Goal: Task Accomplishment & Management: Complete application form

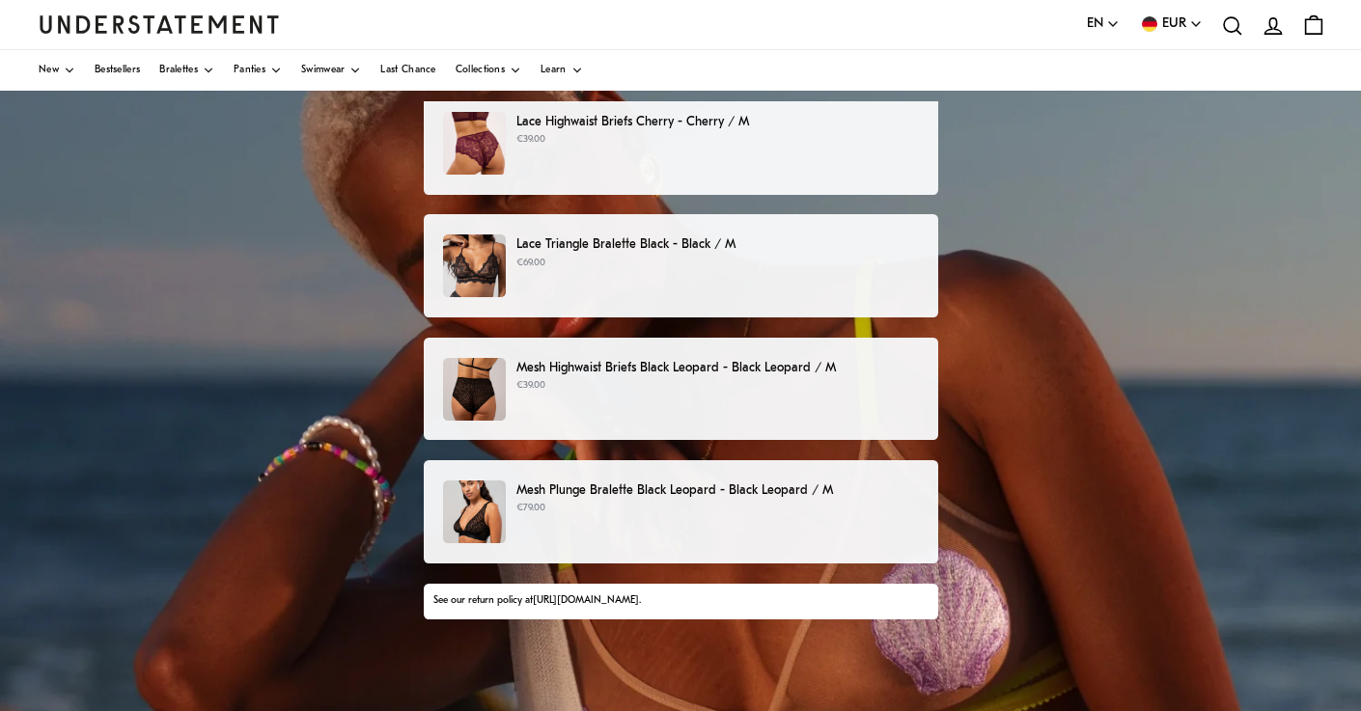
scroll to position [182, 0]
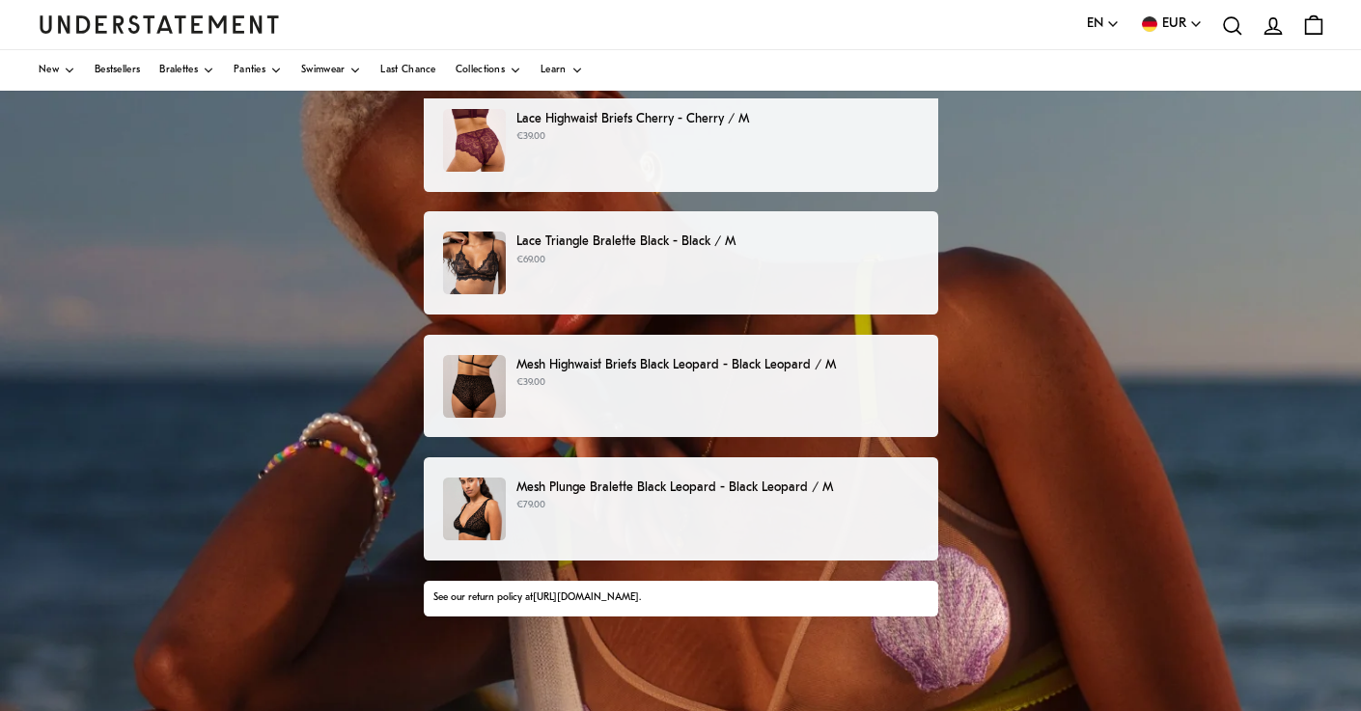
click at [562, 494] on p "Mesh Plunge Bralette Black Leopard - Black Leopard / M" at bounding box center [717, 488] width 402 height 20
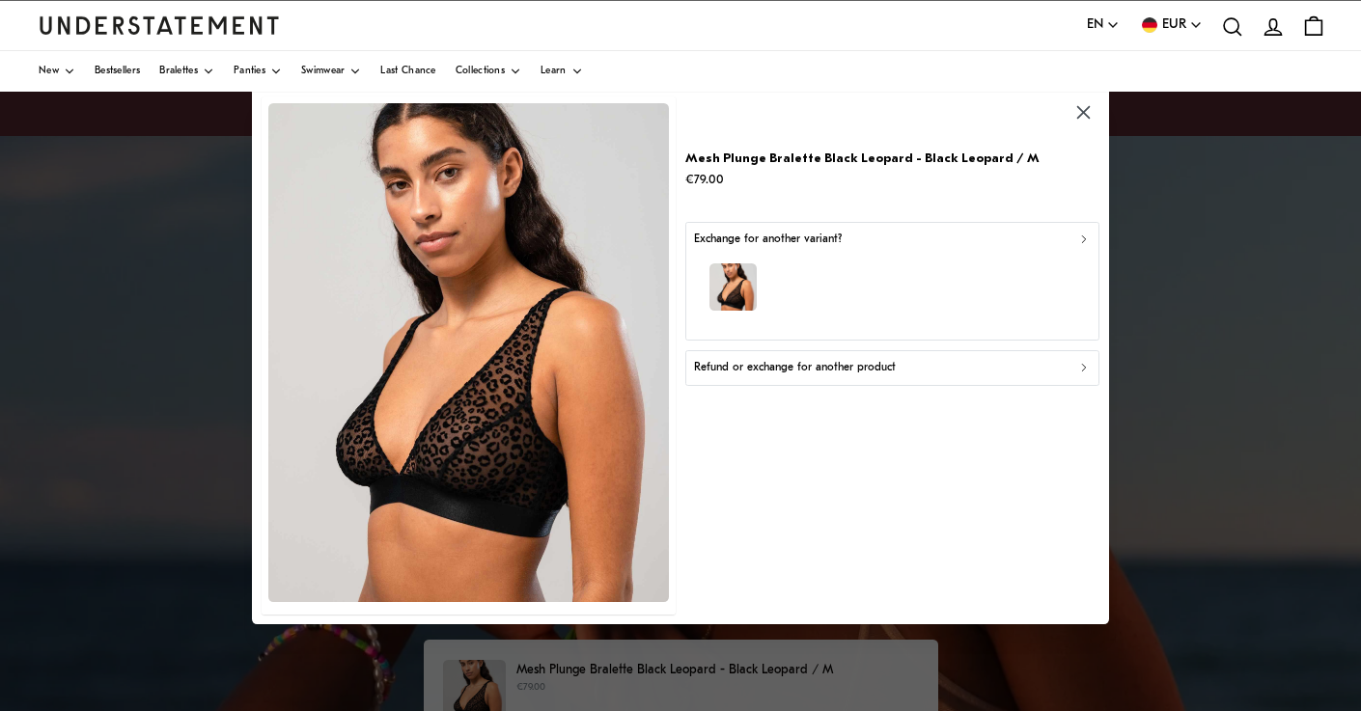
click at [805, 370] on p "Refund or exchange for another product" at bounding box center [795, 368] width 202 height 18
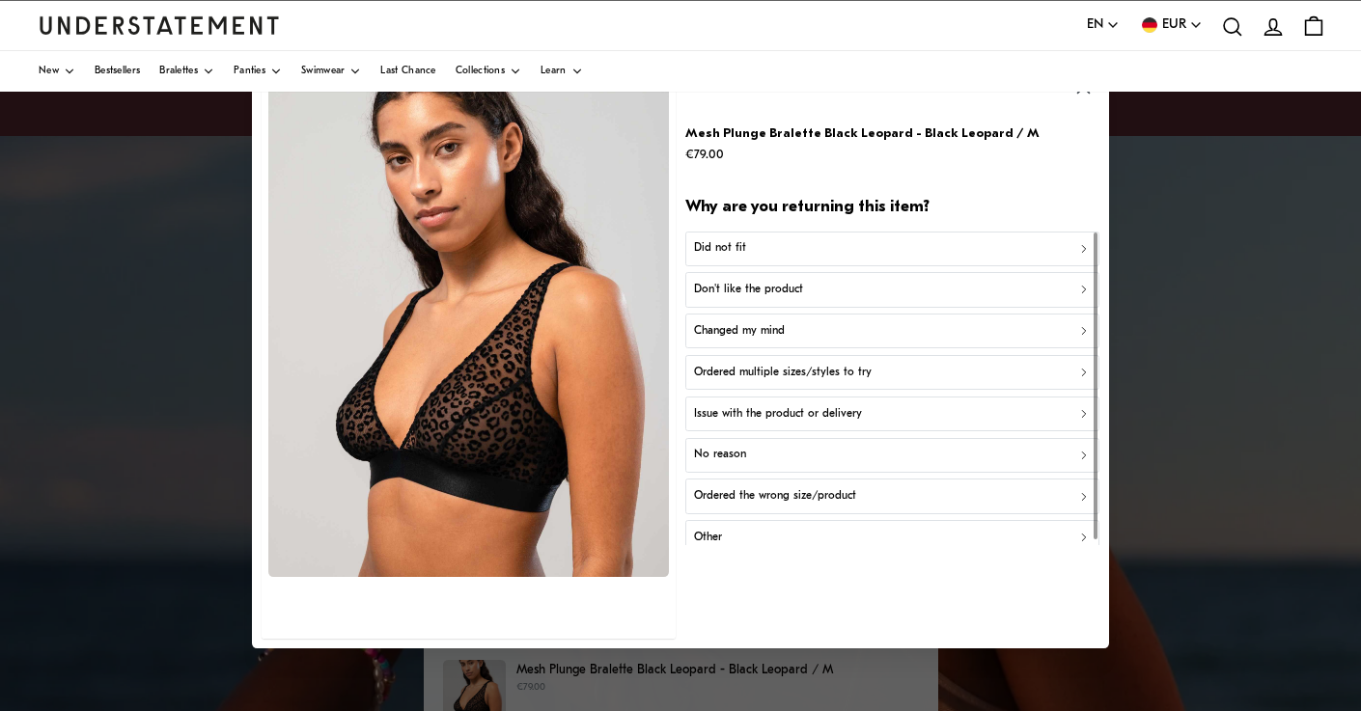
click at [799, 253] on div "Did not fit" at bounding box center [892, 249] width 397 height 18
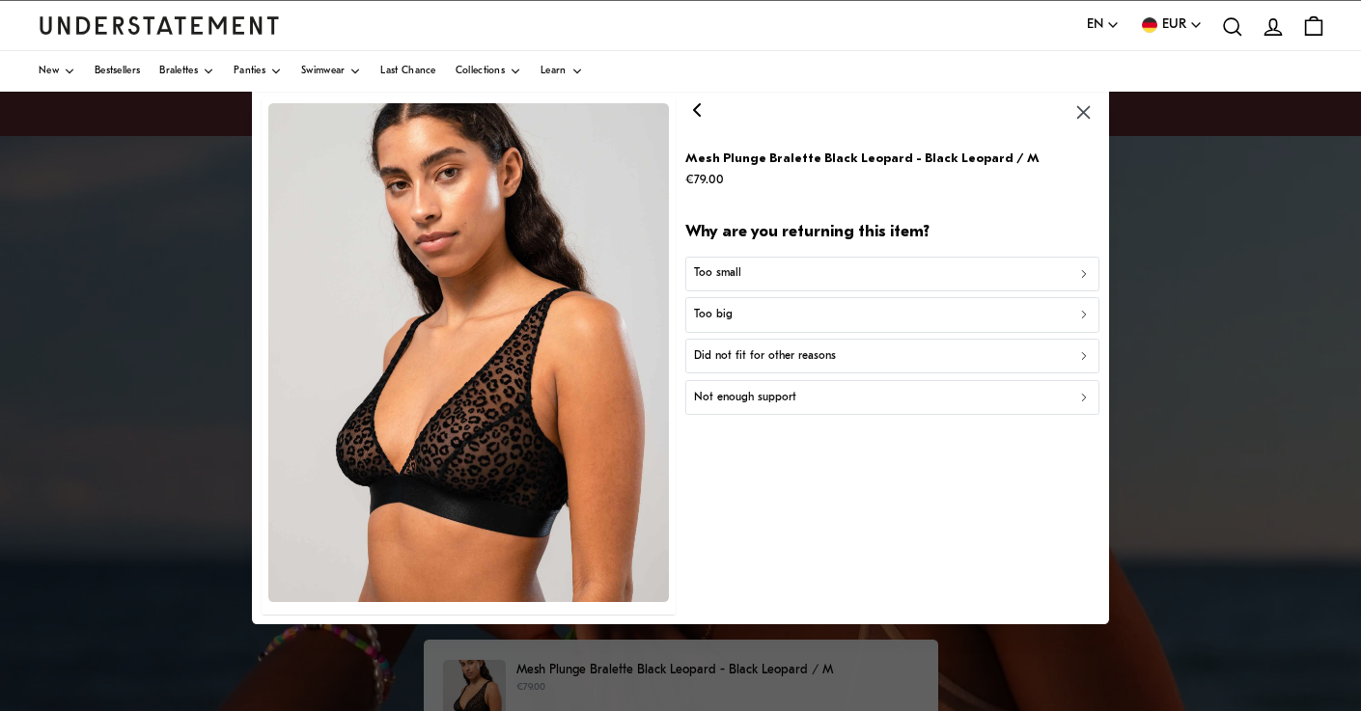
click at [819, 349] on p "Did not fit for other reasons" at bounding box center [765, 356] width 142 height 18
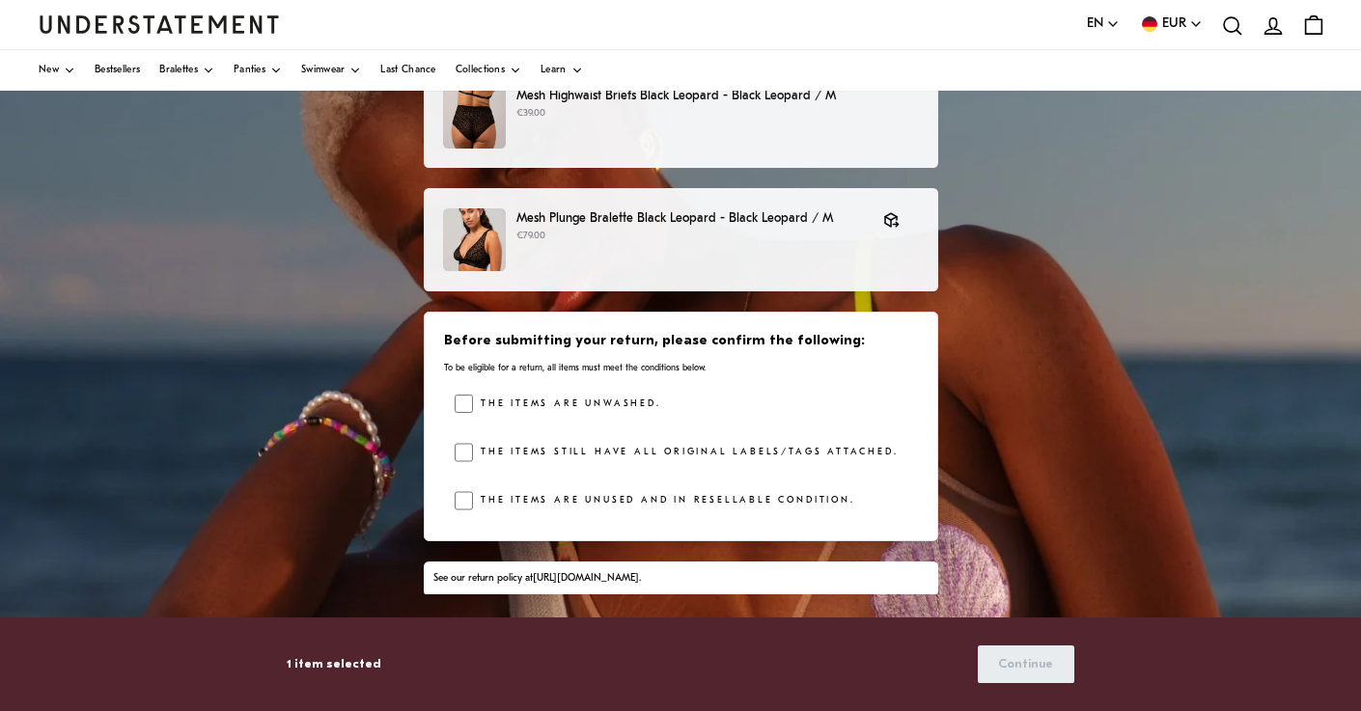
scroll to position [211, 0]
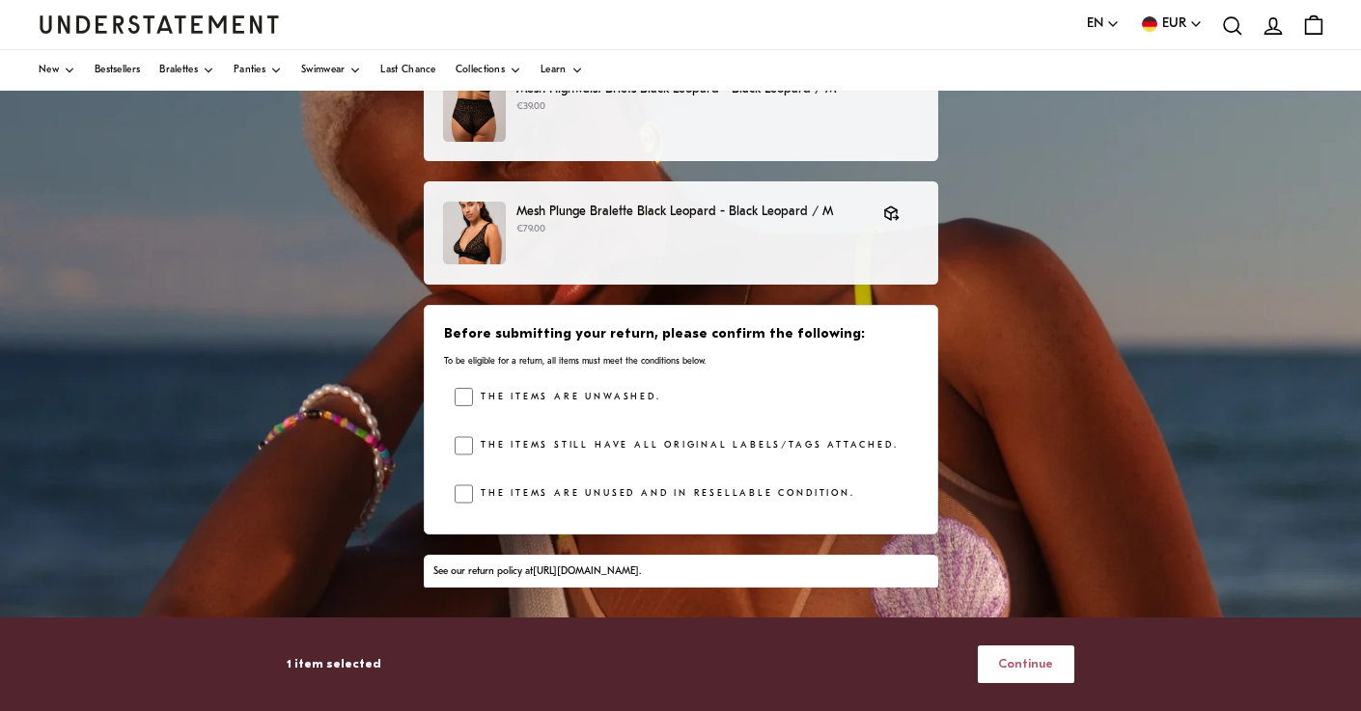
click at [1042, 664] on span "Continue" at bounding box center [1025, 665] width 55 height 36
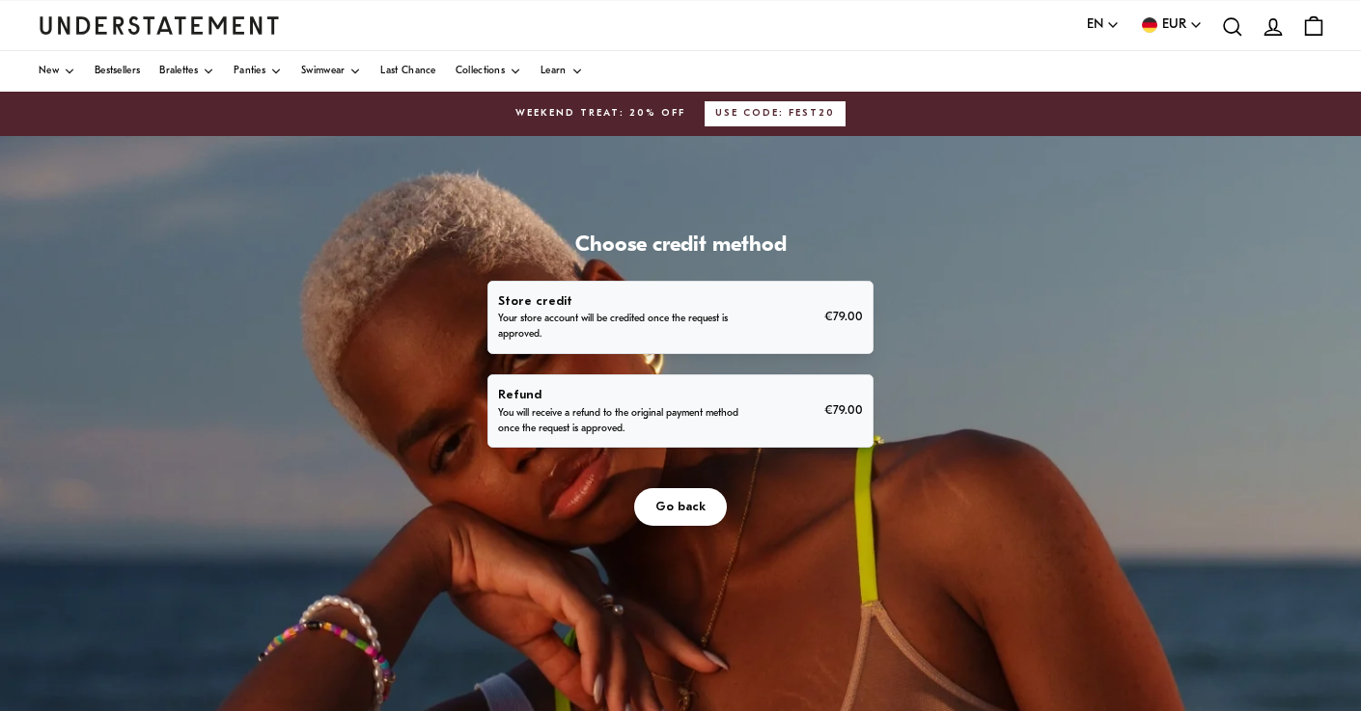
click at [743, 405] on p "Refund" at bounding box center [620, 395] width 245 height 20
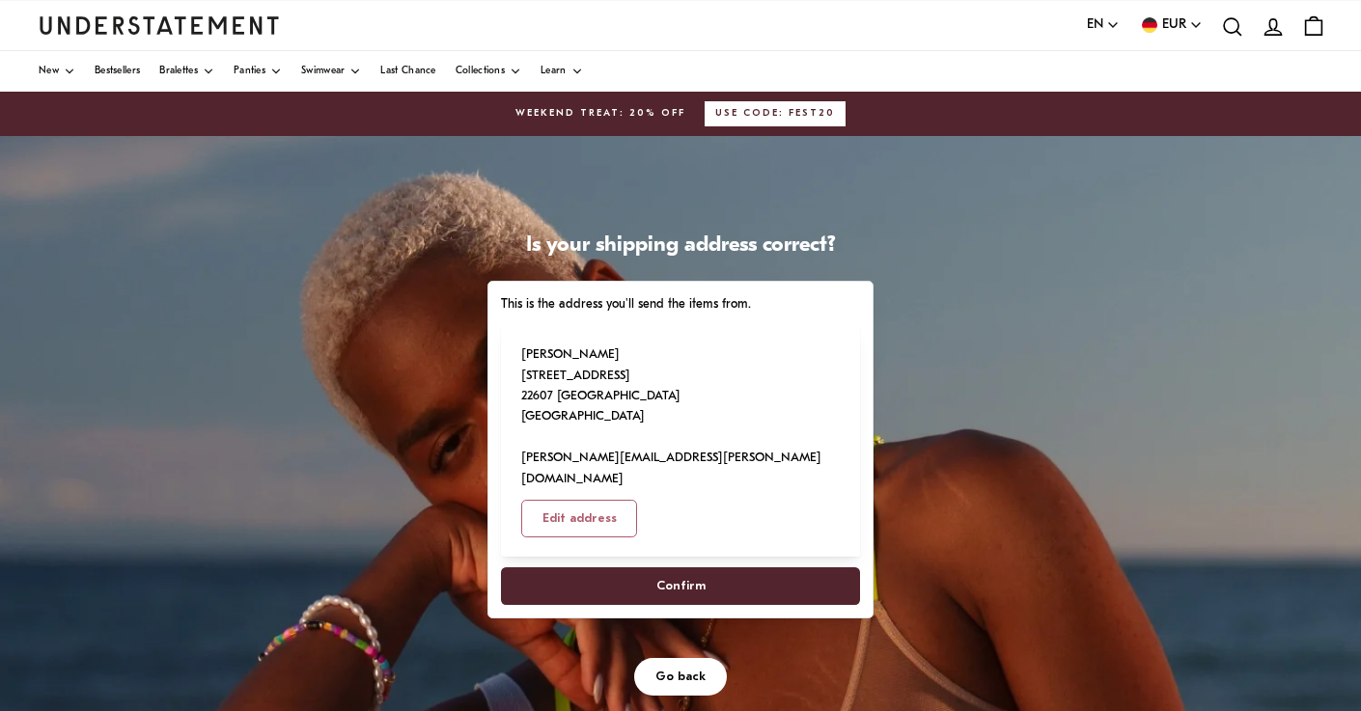
click at [839, 604] on span "Confirm" at bounding box center [680, 587] width 317 height 36
select select "**"
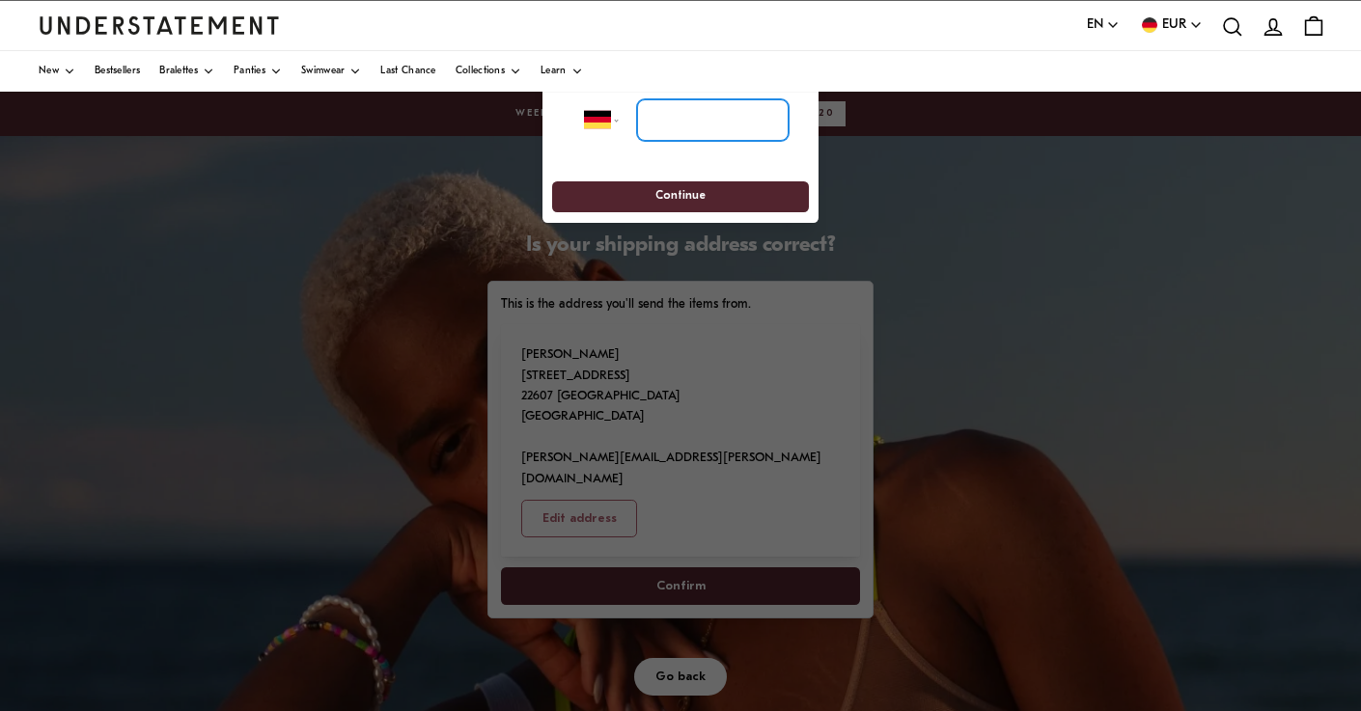
click at [731, 121] on input "tel" at bounding box center [713, 119] width 152 height 42
type input "**********"
click at [716, 199] on span "Continue" at bounding box center [679, 197] width 221 height 30
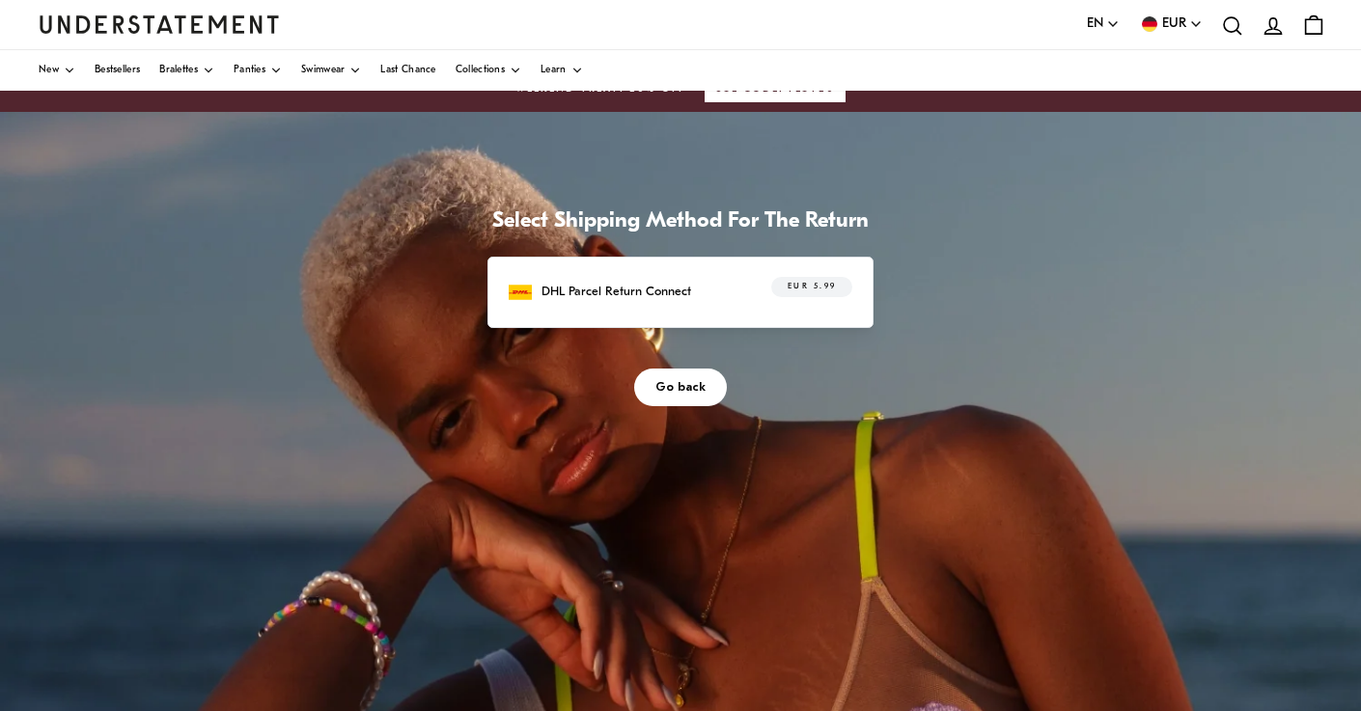
scroll to position [27, 0]
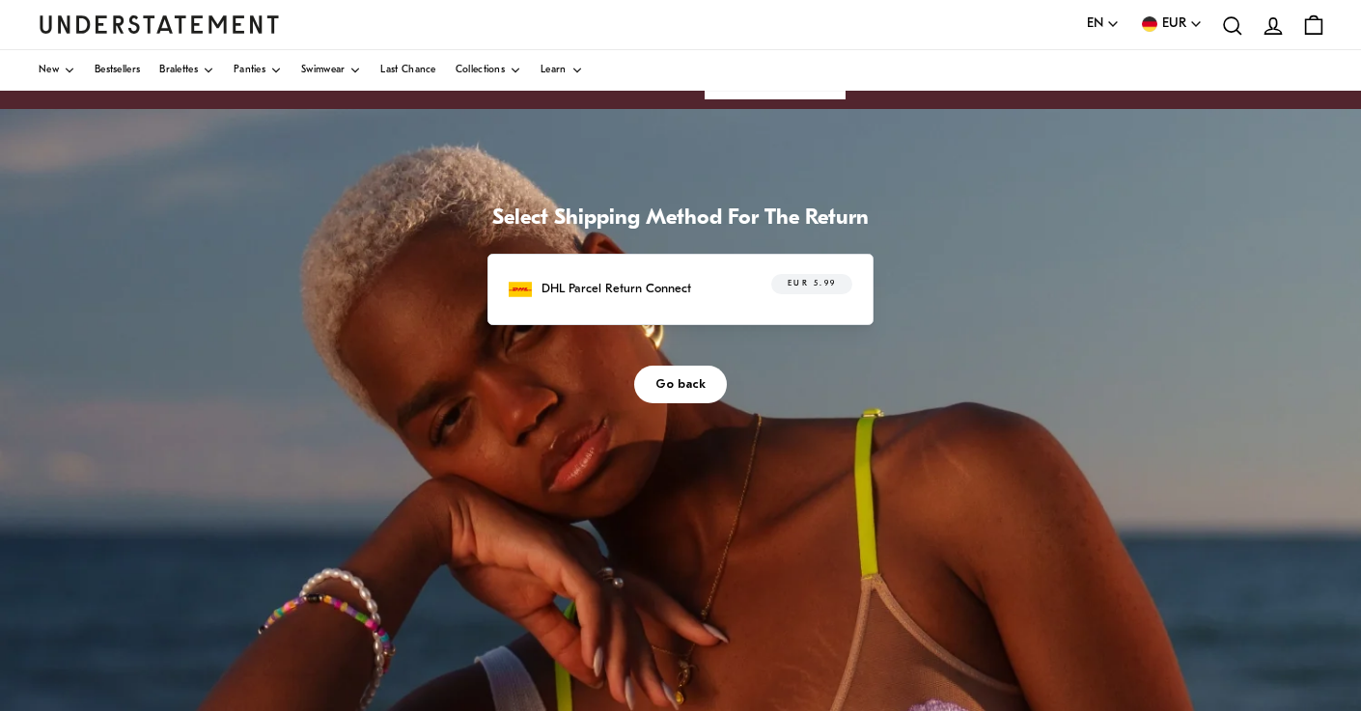
click at [691, 299] on p "DHL Parcel Return Connect" at bounding box center [617, 289] width 150 height 20
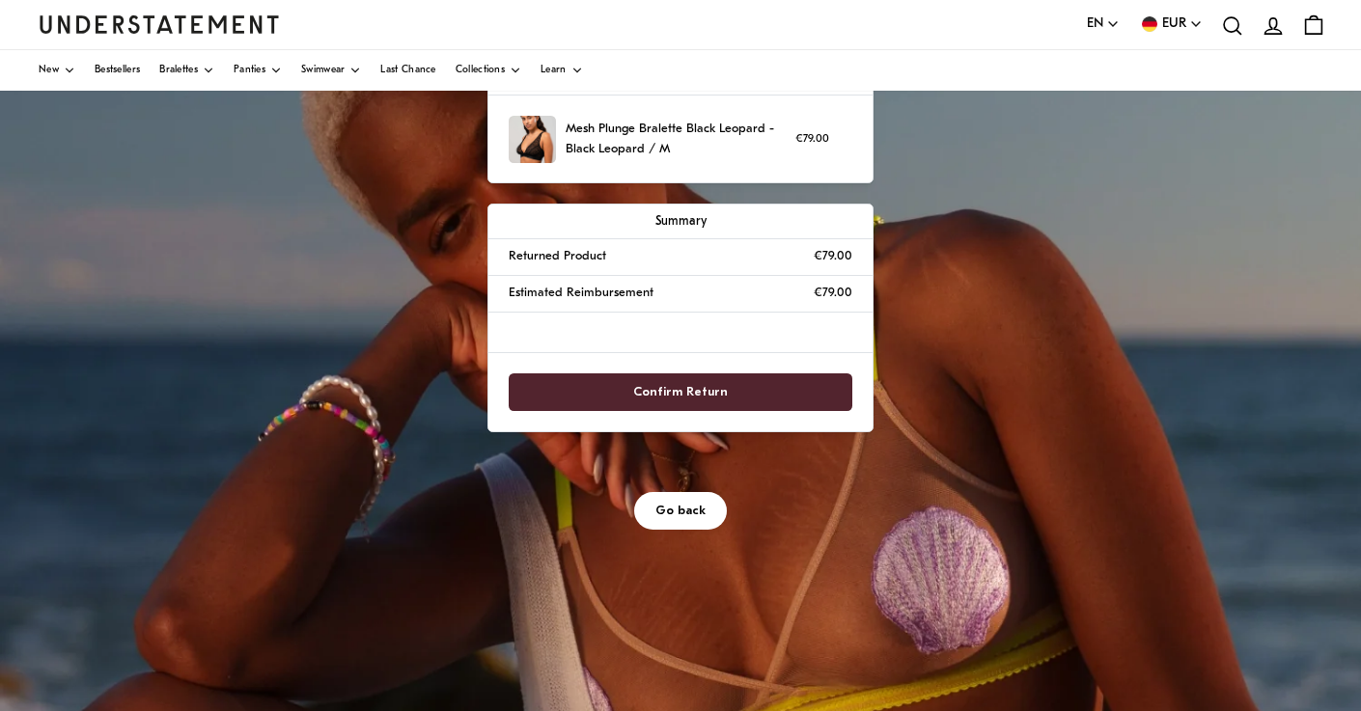
scroll to position [222, 0]
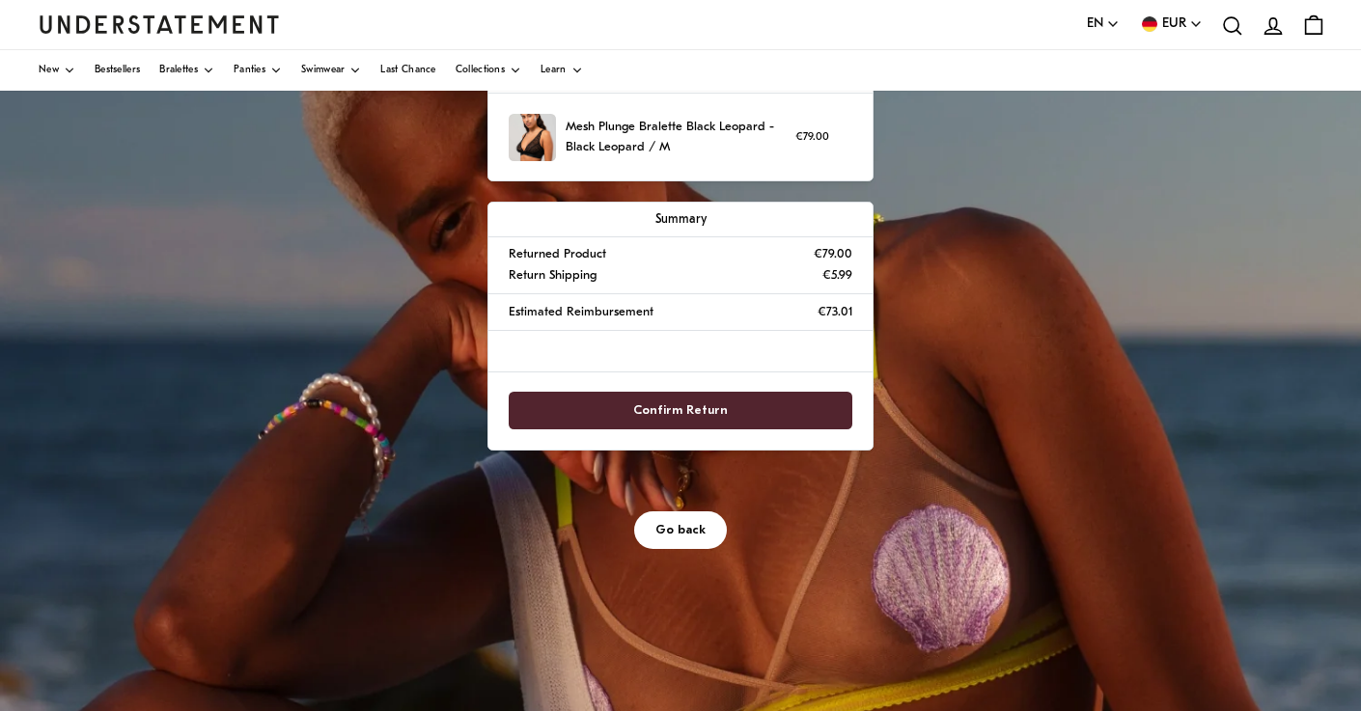
click at [609, 391] on div "Review the details of your request You're returning Mesh Plunge Bralette Black …" at bounding box center [680, 396] width 1361 height 965
click at [832, 429] on span "Confirm Return" at bounding box center [681, 411] width 302 height 36
